Goal: Book appointment/travel/reservation

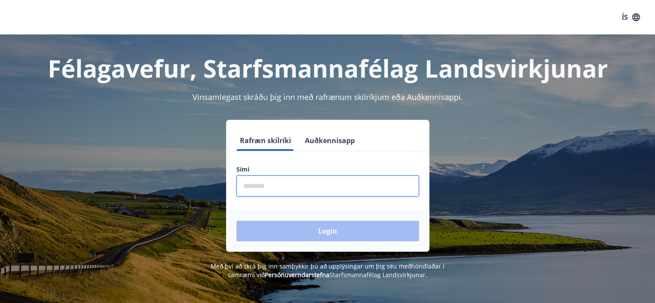
click at [244, 189] on input "phone" at bounding box center [328, 185] width 183 height 21
type input "********"
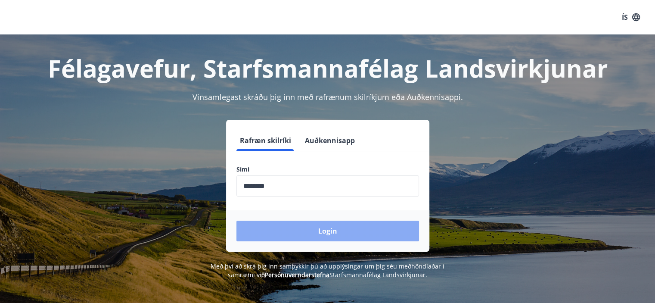
click at [321, 227] on button "Login" at bounding box center [328, 231] width 183 height 21
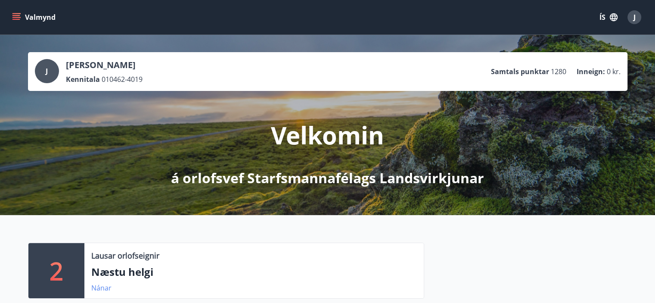
click at [99, 285] on link "Nánar" at bounding box center [101, 287] width 20 height 9
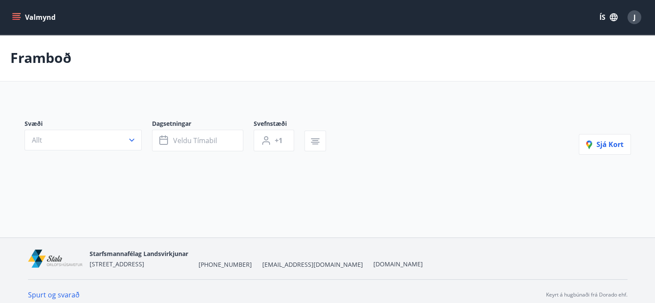
type input "*"
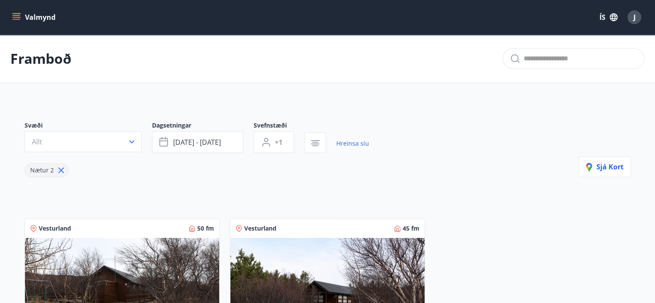
click at [16, 19] on icon "menu" at bounding box center [16, 17] width 9 height 9
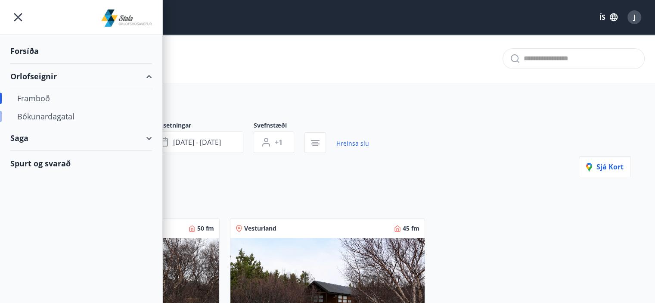
click at [30, 116] on div "Bókunardagatal" at bounding box center [81, 116] width 128 height 18
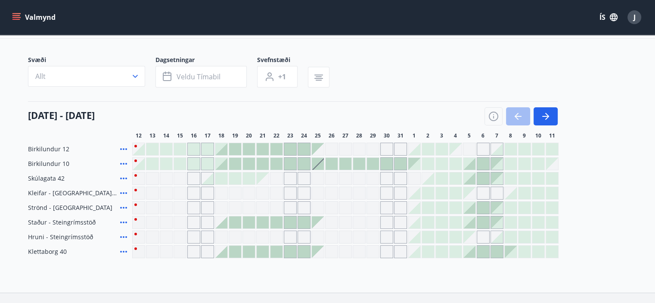
scroll to position [49, 0]
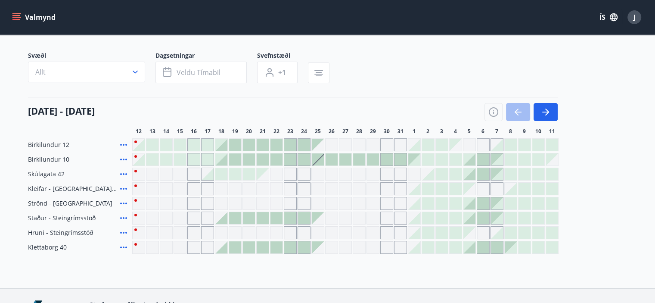
click at [216, 174] on div at bounding box center [221, 174] width 12 height 12
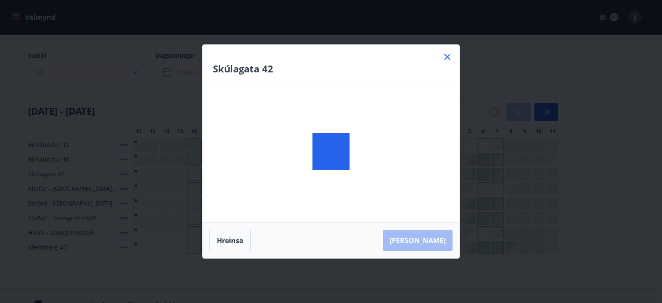
click at [216, 174] on div at bounding box center [330, 151] width 257 height 213
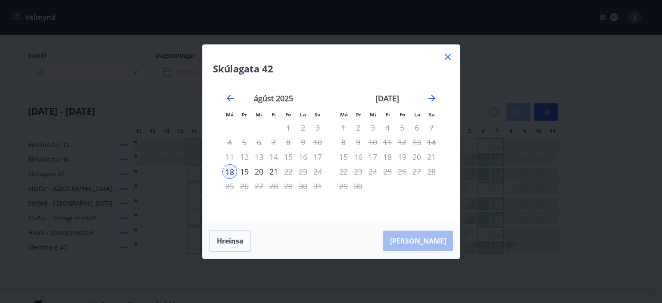
click at [449, 56] on icon at bounding box center [447, 57] width 10 height 10
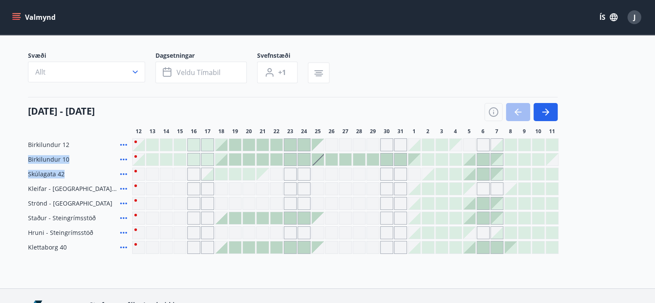
drag, startPoint x: 636, startPoint y: 144, endPoint x: 638, endPoint y: 168, distance: 23.8
click at [638, 168] on div "Svæði Allt Dagsetningar Veldu tímabil Svefnstæði +1 12 ágúst - 11 september 12 …" at bounding box center [328, 152] width 620 height 202
click at [136, 170] on div "Gráir dagar eru ekki bókanlegir" at bounding box center [138, 173] width 13 height 13
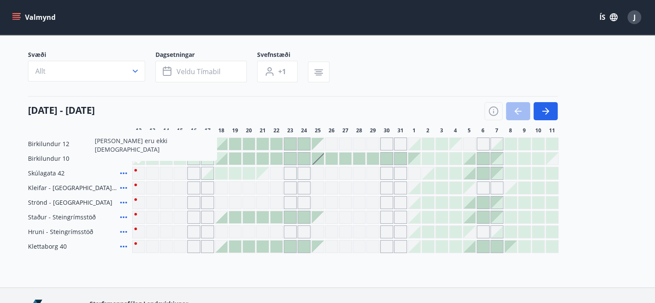
click at [124, 174] on icon at bounding box center [123, 173] width 7 height 2
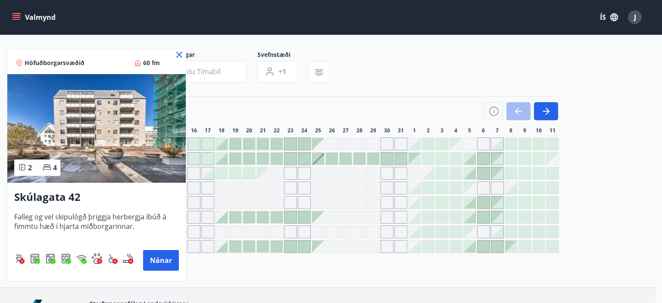
click at [376, 75] on div at bounding box center [331, 151] width 662 height 303
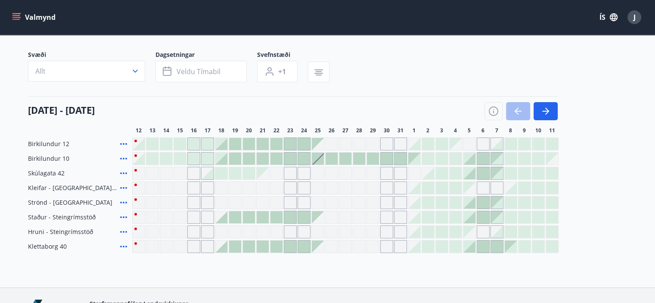
click at [167, 144] on div at bounding box center [166, 144] width 12 height 12
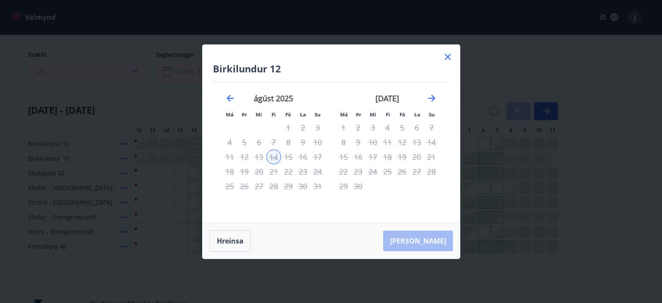
click at [448, 55] on icon at bounding box center [447, 57] width 10 height 10
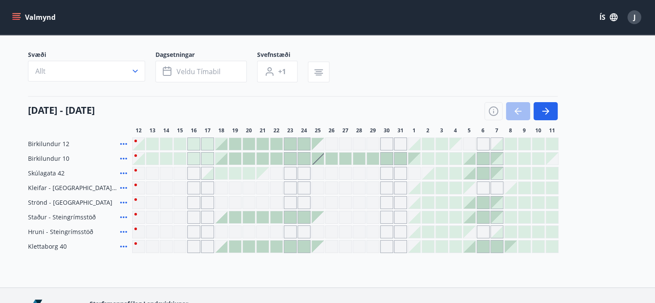
click at [120, 158] on icon at bounding box center [123, 159] width 7 height 2
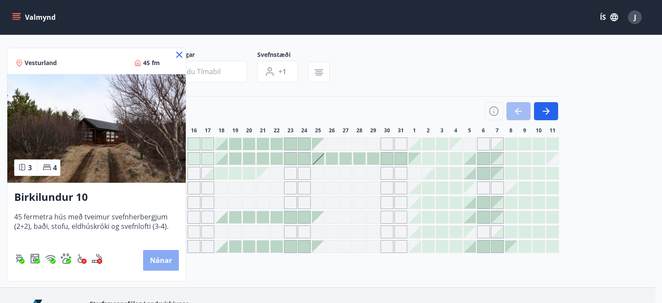
click at [153, 261] on button "Nánar" at bounding box center [161, 260] width 36 height 21
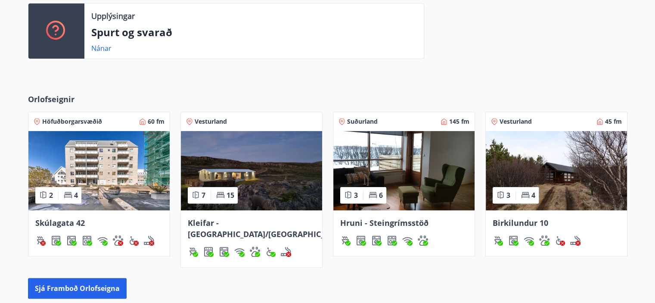
scroll to position [319, 0]
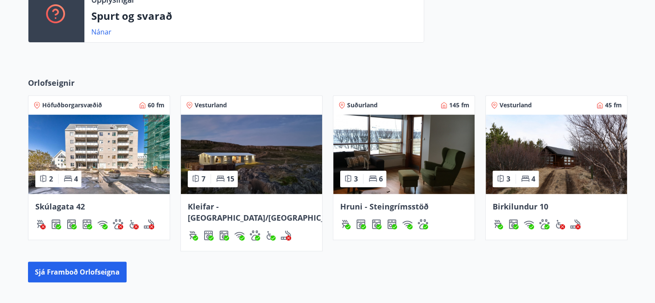
click at [561, 168] on img at bounding box center [556, 154] width 141 height 79
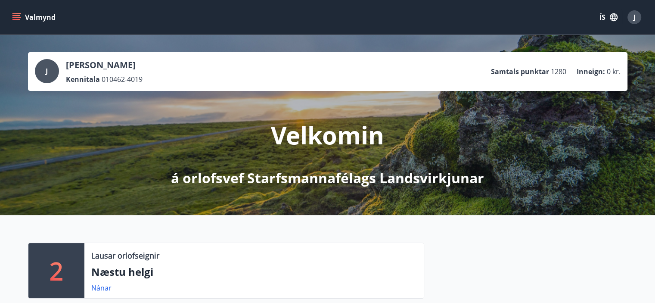
click at [19, 16] on icon "menu" at bounding box center [16, 17] width 9 height 9
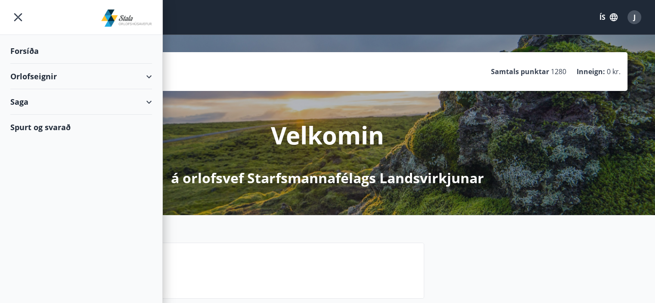
click at [150, 78] on div "Orlofseignir" at bounding box center [81, 76] width 142 height 25
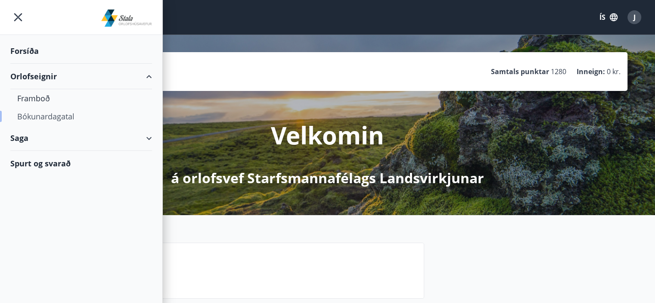
click at [62, 115] on div "Bókunardagatal" at bounding box center [81, 116] width 128 height 18
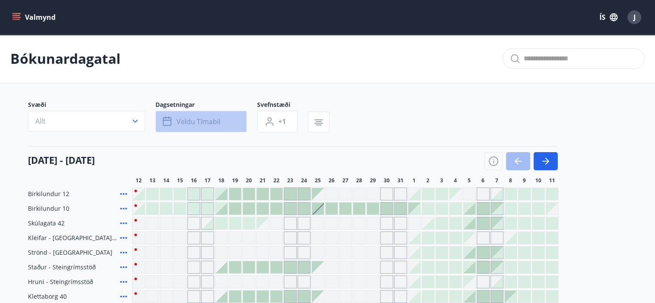
click at [223, 119] on button "Veldu tímabil" at bounding box center [201, 122] width 91 height 22
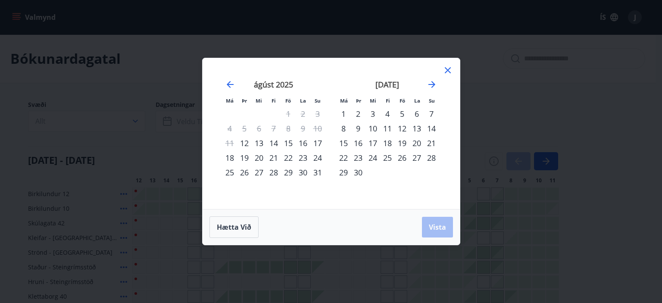
click at [274, 142] on div "14" at bounding box center [273, 143] width 15 height 15
click at [433, 224] on span "Vista" at bounding box center [437, 226] width 17 height 9
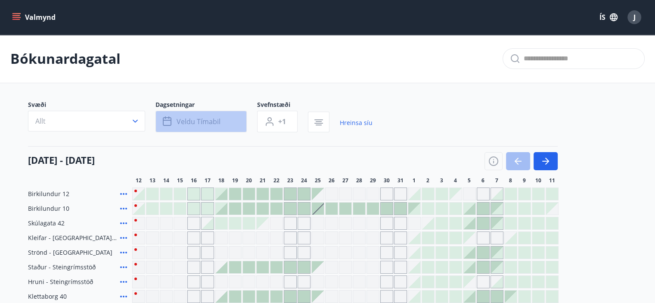
click at [207, 123] on span "Veldu tímabil" at bounding box center [199, 121] width 44 height 9
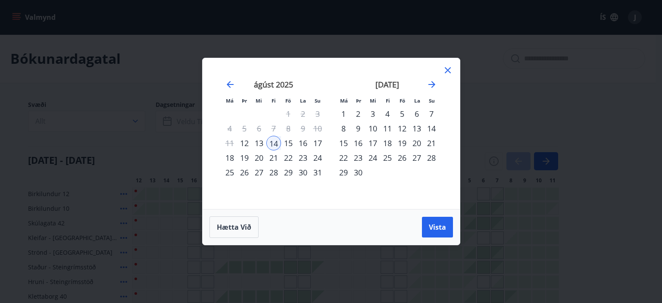
click at [277, 144] on div "14" at bounding box center [273, 143] width 15 height 15
click at [277, 141] on div "14" at bounding box center [273, 143] width 15 height 15
click at [317, 141] on div "17" at bounding box center [317, 143] width 15 height 15
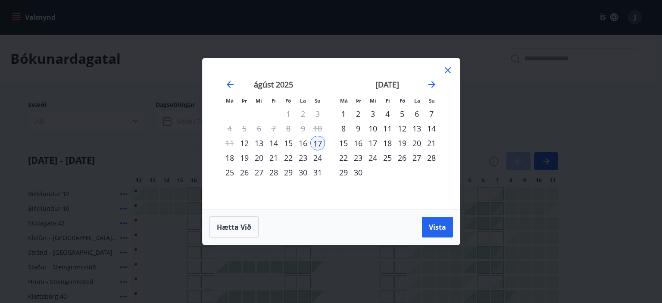
click at [273, 140] on div "14" at bounding box center [273, 143] width 15 height 15
click at [439, 229] on span "Vista" at bounding box center [437, 226] width 17 height 9
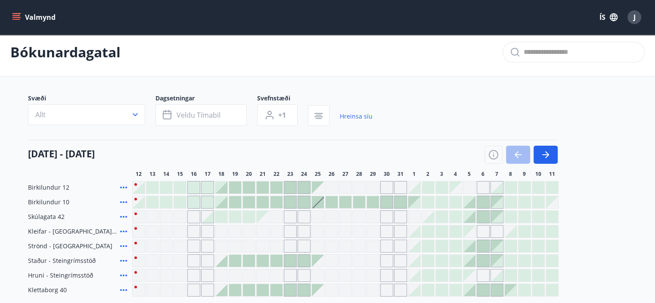
scroll to position [6, 0]
click at [167, 199] on div at bounding box center [166, 202] width 12 height 12
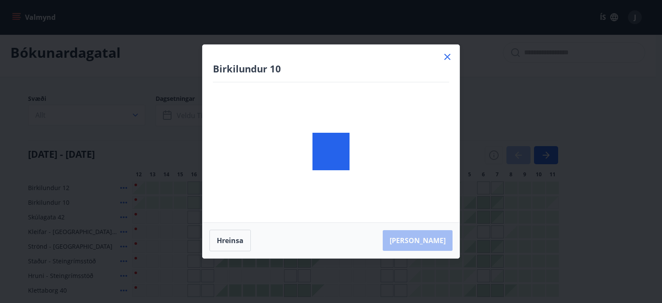
click at [167, 199] on div "Birkilundur 10 [PERSON_NAME]" at bounding box center [331, 151] width 662 height 303
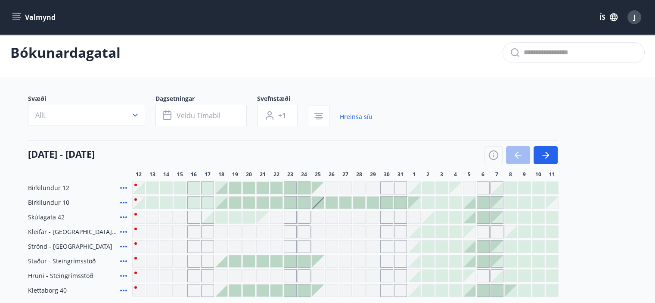
click at [167, 199] on div at bounding box center [166, 202] width 12 height 12
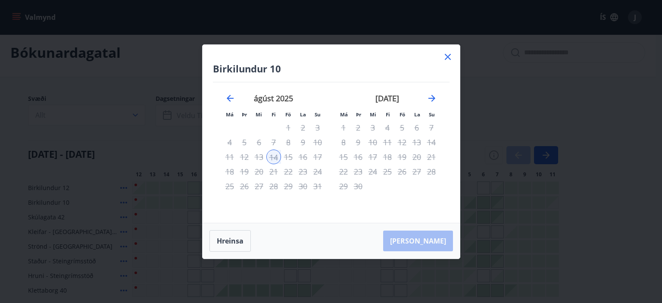
click at [451, 57] on icon at bounding box center [447, 57] width 10 height 10
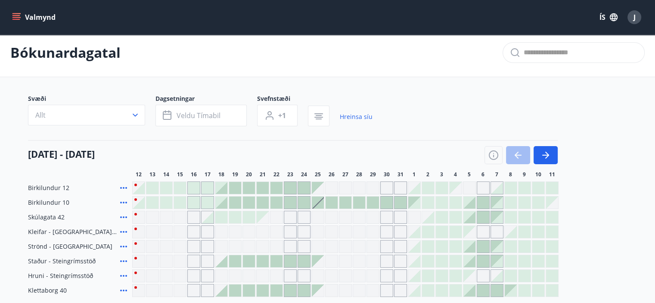
click at [166, 200] on div at bounding box center [166, 202] width 12 height 12
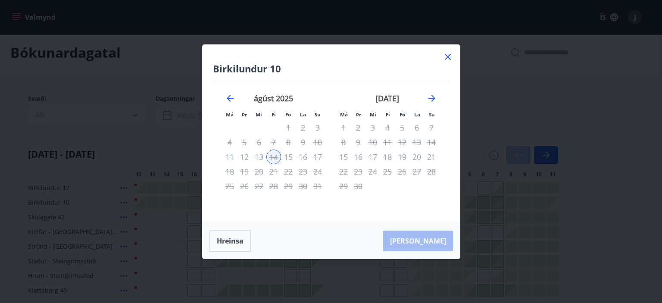
click at [448, 53] on icon at bounding box center [447, 57] width 10 height 10
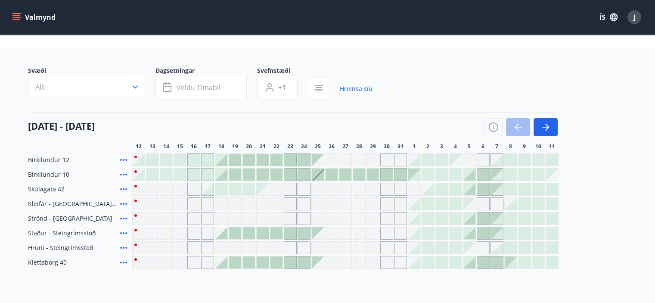
scroll to position [37, 0]
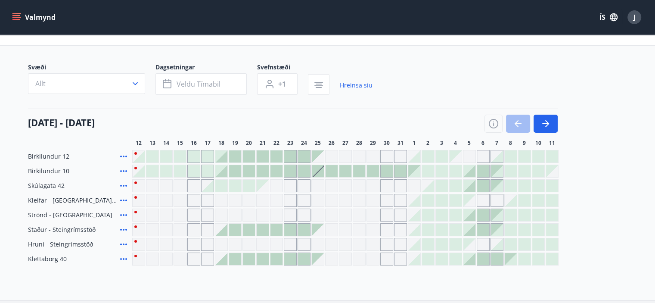
click at [135, 169] on div at bounding box center [139, 171] width 12 height 12
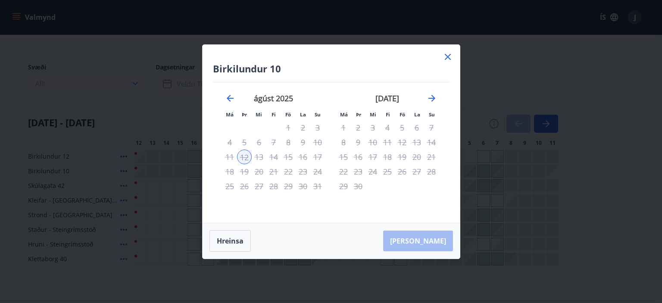
click at [447, 55] on icon at bounding box center [447, 57] width 10 height 10
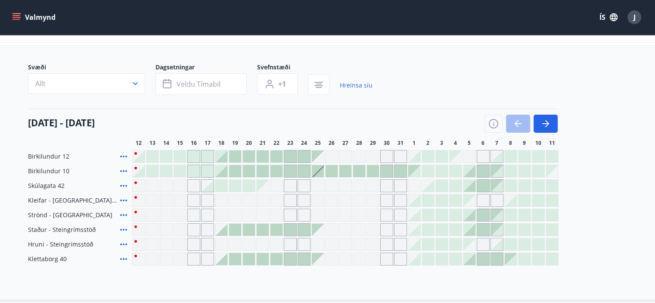
click at [126, 153] on icon at bounding box center [123, 156] width 10 height 10
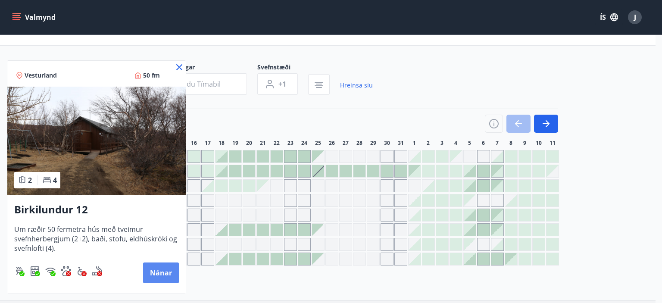
click at [164, 274] on button "Nánar" at bounding box center [161, 272] width 36 height 21
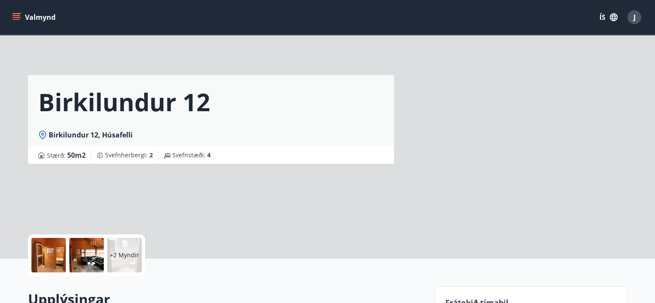
click at [164, 274] on div "+2 Myndir" at bounding box center [226, 254] width 396 height 41
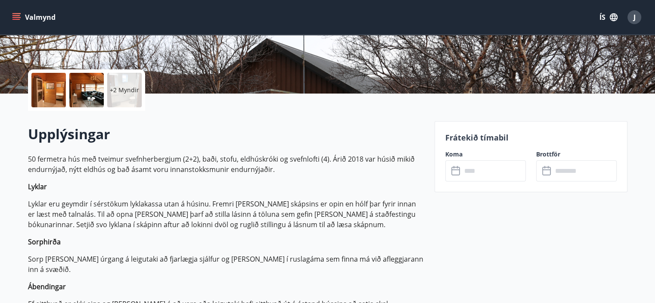
scroll to position [161, 0]
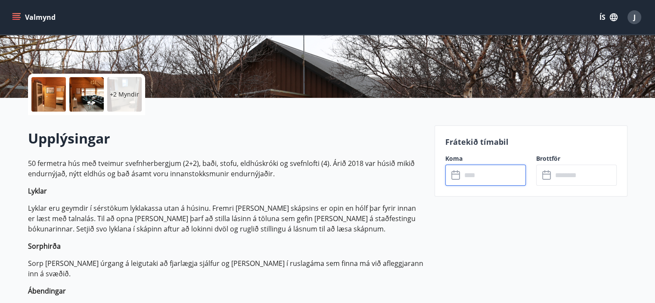
click at [470, 177] on input "text" at bounding box center [494, 175] width 64 height 21
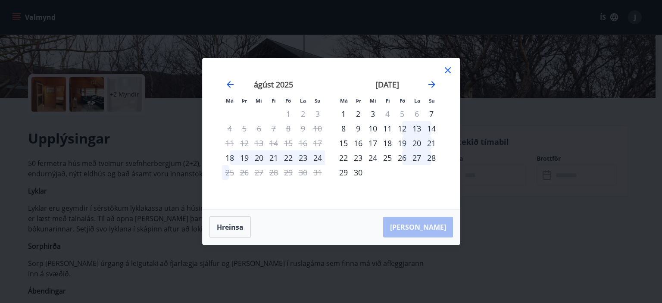
click at [271, 143] on div "14" at bounding box center [273, 143] width 15 height 15
click at [450, 69] on icon at bounding box center [447, 70] width 10 height 10
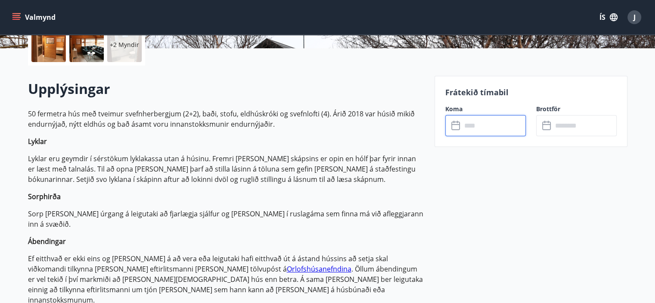
scroll to position [0, 0]
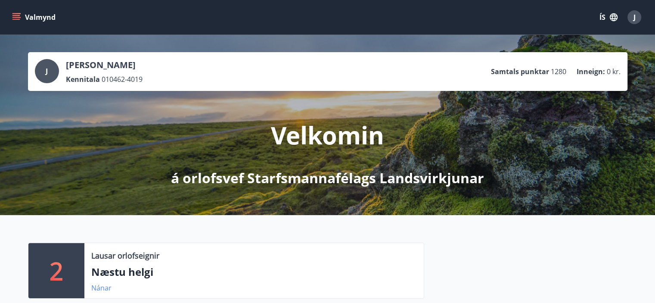
click at [98, 289] on link "Nánar" at bounding box center [101, 287] width 20 height 9
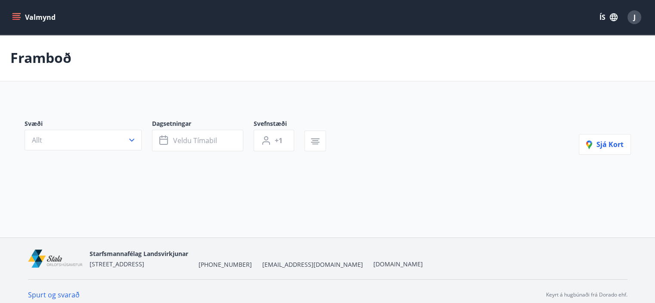
type input "*"
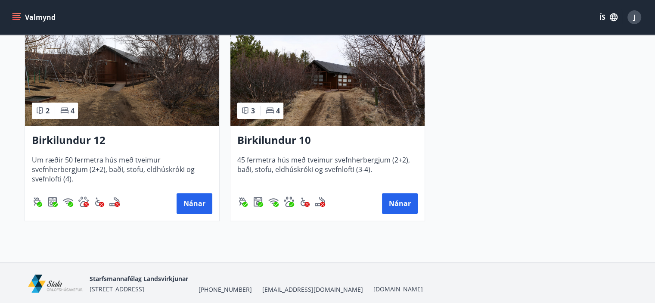
scroll to position [252, 0]
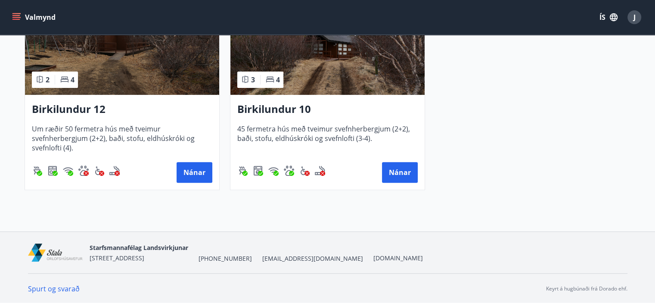
click at [634, 241] on div "Starfsmannafélag Landsvirkjunar [STREET_ADDRESS] [PHONE_NUMBER] [EMAIL_ADDRESS]…" at bounding box center [328, 268] width 620 height 72
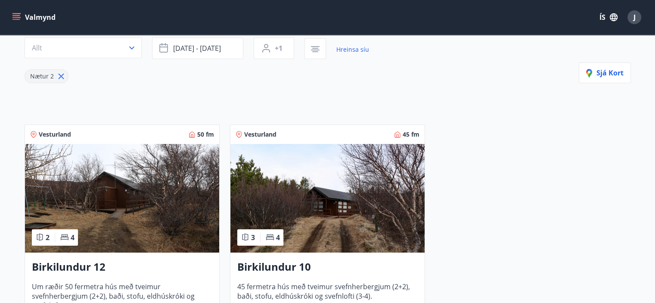
scroll to position [92, 0]
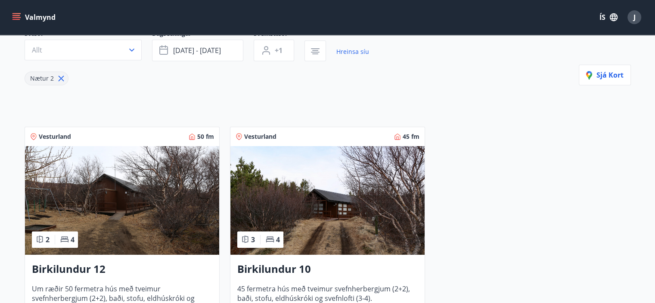
click at [144, 187] on img at bounding box center [122, 200] width 194 height 109
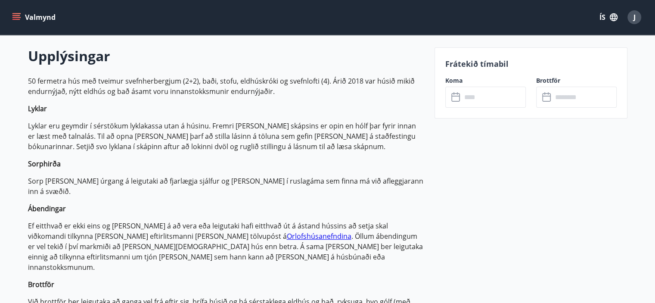
scroll to position [249, 0]
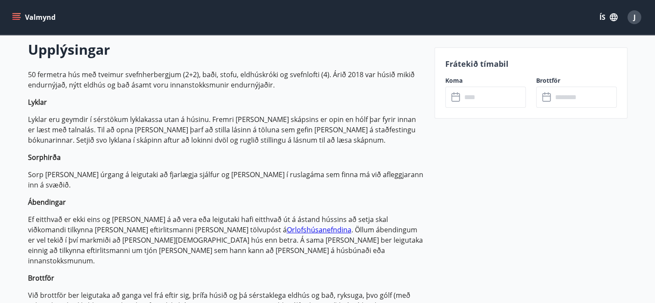
click at [460, 93] on icon at bounding box center [456, 97] width 10 height 10
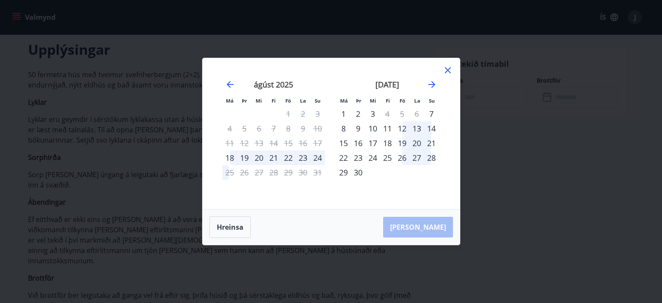
click at [289, 142] on div "15" at bounding box center [288, 143] width 15 height 15
click at [446, 70] on icon at bounding box center [447, 70] width 10 height 10
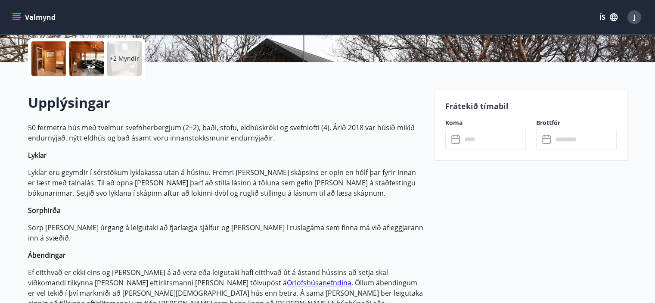
scroll to position [198, 0]
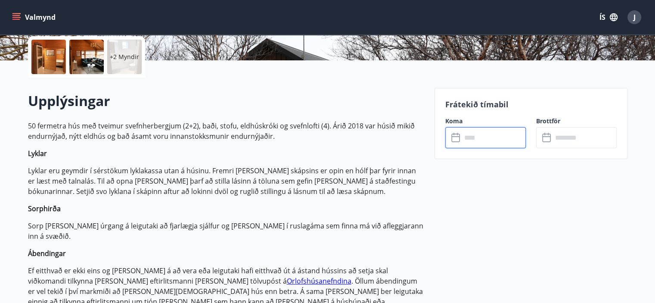
click at [468, 137] on input "text" at bounding box center [494, 137] width 64 height 21
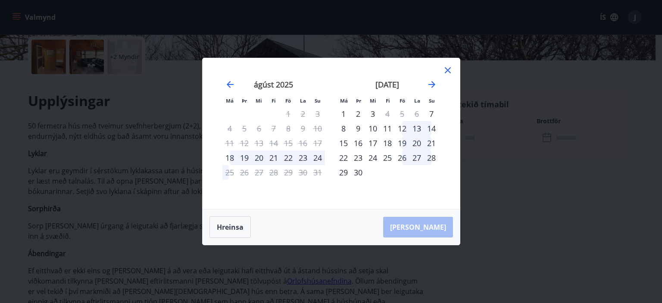
click at [448, 71] on icon at bounding box center [448, 70] width 6 height 6
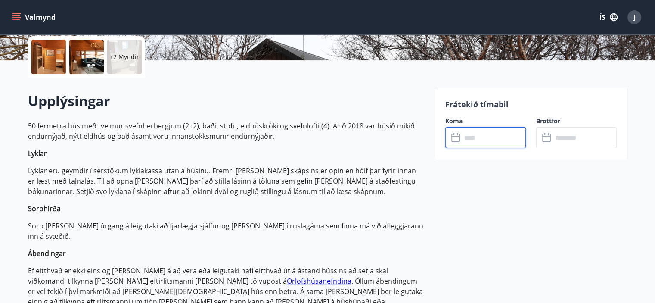
click at [53, 24] on button "Valmynd" at bounding box center [34, 17] width 49 height 16
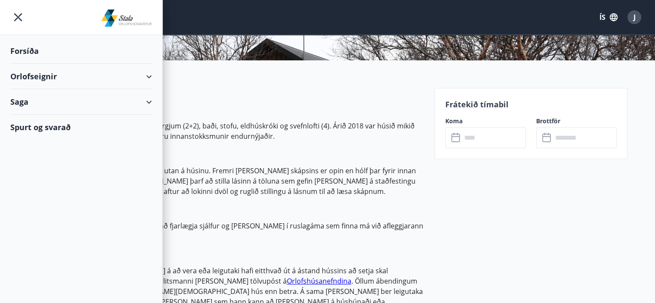
click at [16, 100] on div "Saga" at bounding box center [81, 101] width 142 height 25
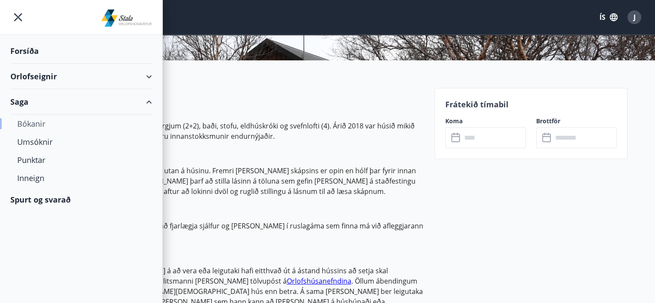
click at [30, 122] on div "Bókanir" at bounding box center [81, 124] width 128 height 18
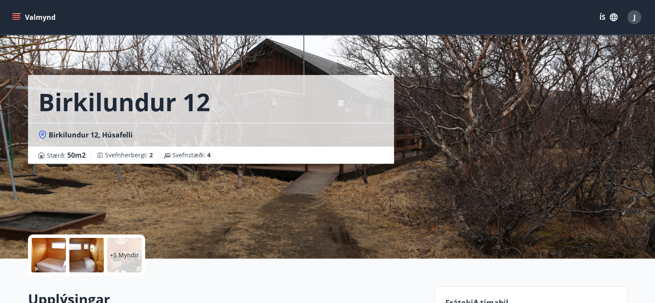
scroll to position [198, 0]
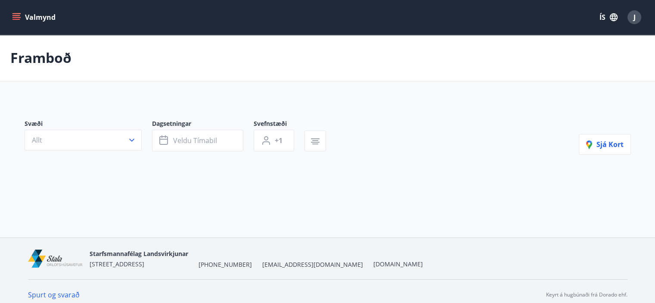
type input "*"
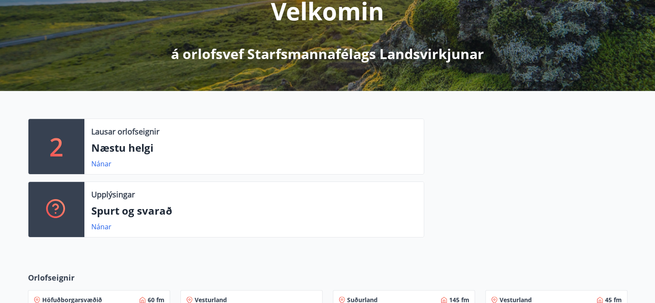
scroll to position [126, 0]
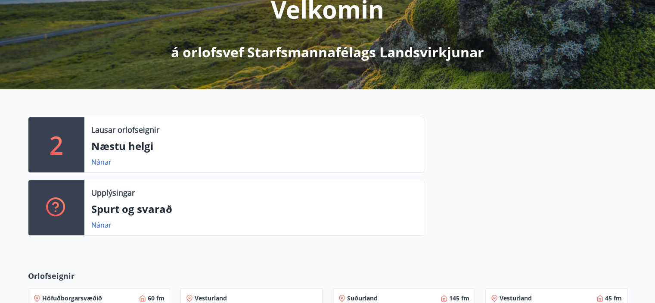
click at [63, 204] on icon at bounding box center [55, 206] width 19 height 19
click at [106, 224] on link "Nánar" at bounding box center [101, 224] width 20 height 9
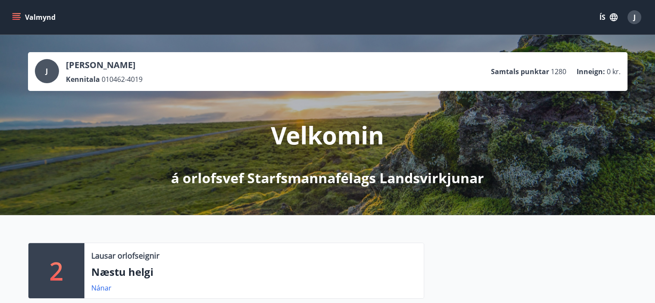
click at [16, 16] on icon "menu" at bounding box center [16, 17] width 9 height 9
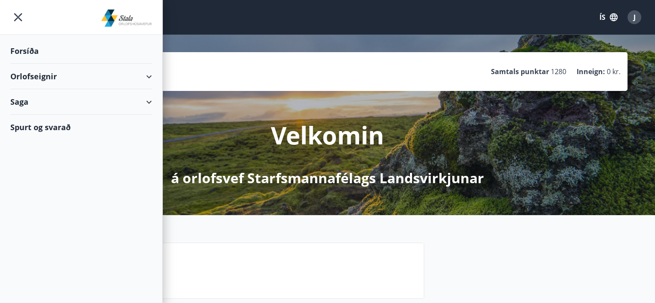
click at [28, 75] on div "Orlofseignir" at bounding box center [81, 76] width 142 height 25
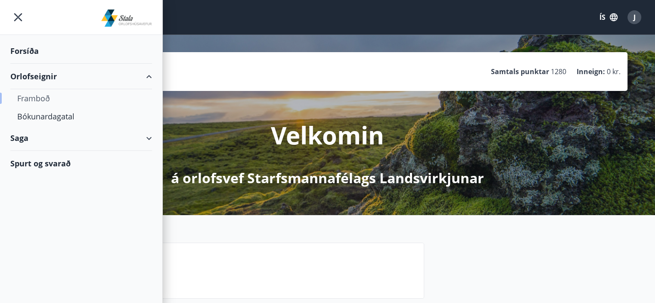
click at [32, 97] on div "Framboð" at bounding box center [81, 98] width 128 height 18
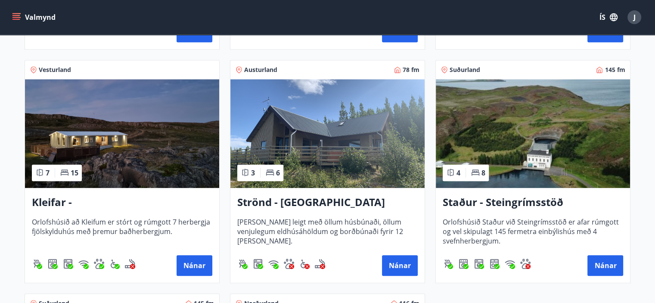
scroll to position [379, 0]
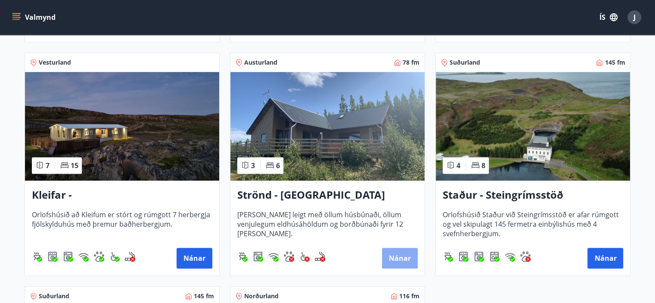
click at [396, 258] on button "Nánar" at bounding box center [400, 258] width 36 height 21
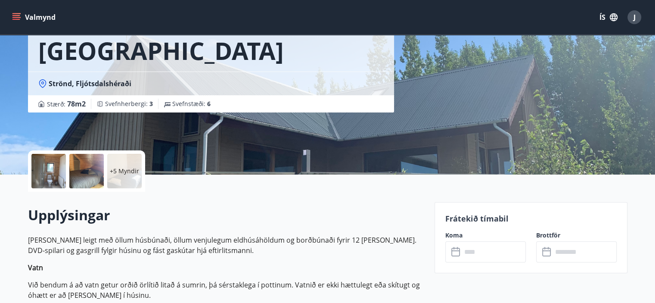
scroll to position [159, 0]
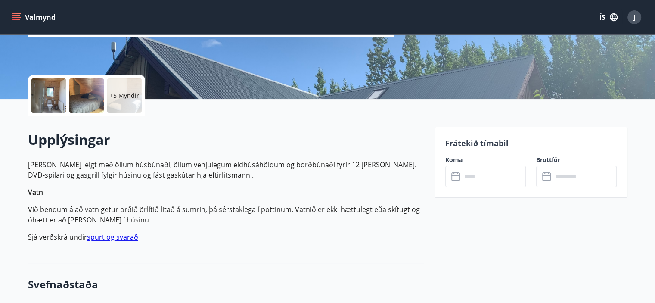
click at [454, 177] on icon at bounding box center [456, 176] width 10 height 10
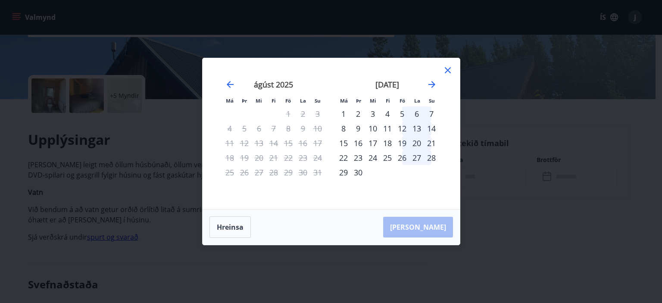
click at [447, 72] on icon at bounding box center [447, 70] width 10 height 10
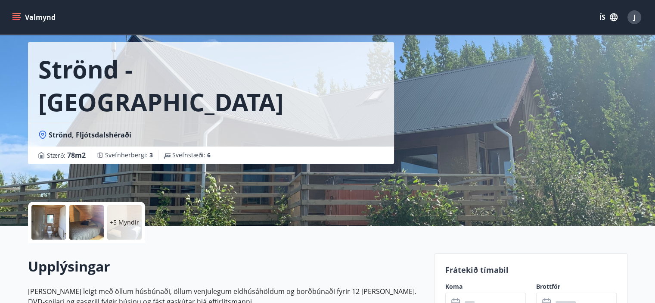
scroll to position [0, 0]
